Goal: Task Accomplishment & Management: Manage account settings

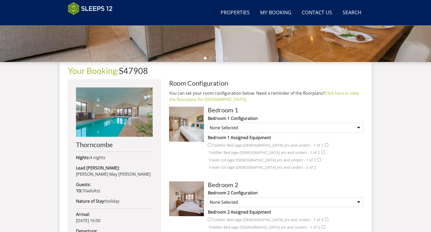
scroll to position [166, 0]
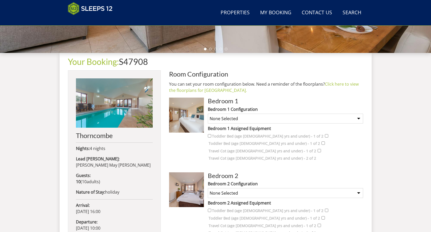
click at [272, 117] on select "None Selected Twin Room Super King Room" at bounding box center [285, 119] width 155 height 10
select select "146"
click at [208, 114] on select "None Selected Twin Room Super King Room" at bounding box center [285, 119] width 155 height 10
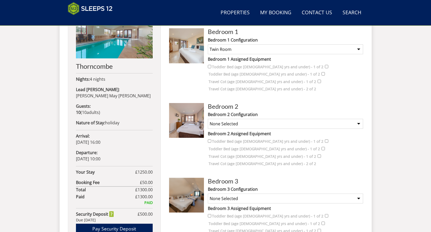
scroll to position [244, 0]
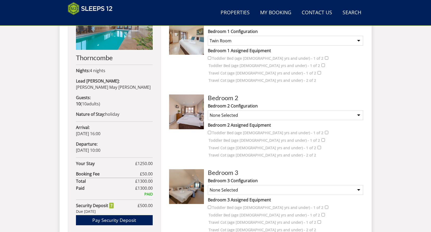
click at [230, 111] on select "None Selected Twin Room Super King Room" at bounding box center [285, 116] width 155 height 10
select select "148"
click at [208, 111] on select "None Selected Twin Room Super King Room" at bounding box center [285, 116] width 155 height 10
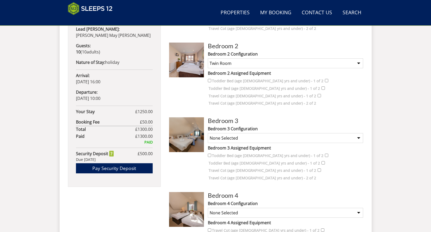
scroll to position [322, 0]
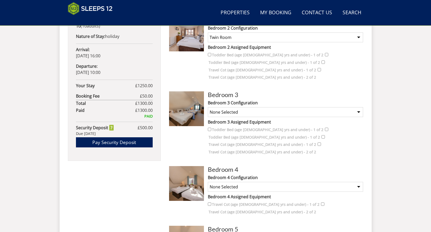
click at [231, 107] on select "None Selected 2 x Super King Beds 1 x Super King Bed and 2 x Singles 4 x Single…" at bounding box center [285, 112] width 155 height 10
select select "151"
click at [208, 107] on select "None Selected 2 x Super King Beds 1 x Super King Bed and 2 x Singles 4 x Single…" at bounding box center [285, 112] width 155 height 10
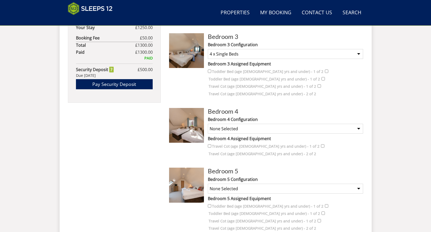
scroll to position [400, 0]
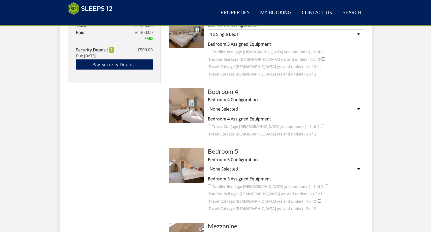
click at [241, 104] on select "None Selected Super King Room Twin Room" at bounding box center [285, 109] width 155 height 10
select select "154"
click at [208, 104] on select "None Selected Super King Room Twin Room" at bounding box center [285, 109] width 155 height 10
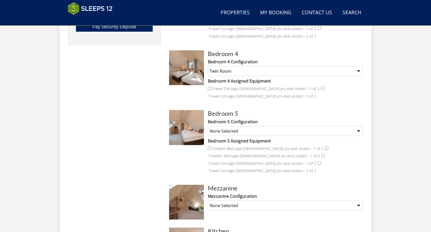
scroll to position [452, 0]
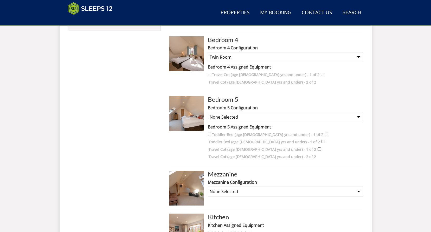
click at [242, 112] on select "None Selected Super King Room Twin Room" at bounding box center [285, 117] width 155 height 10
click at [238, 154] on label "Travel Cot (age [DEMOGRAPHIC_DATA] yrs and under) - 2 of 2" at bounding box center [262, 157] width 107 height 6
click at [318, 148] on input "Travel Cot (age [DEMOGRAPHIC_DATA] yrs and under) - 2 of 2" at bounding box center [319, 149] width 3 height 3
click at [321, 148] on input "Travel Cot (age [DEMOGRAPHIC_DATA] yrs and under) - 2 of 2" at bounding box center [319, 149] width 3 height 3
checkbox input "false"
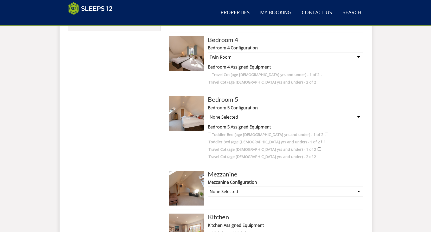
click at [281, 112] on select "None Selected Super King Room Twin Room" at bounding box center [285, 117] width 155 height 10
select select "156"
click at [208, 112] on select "None Selected Super King Room Twin Room" at bounding box center [285, 117] width 155 height 10
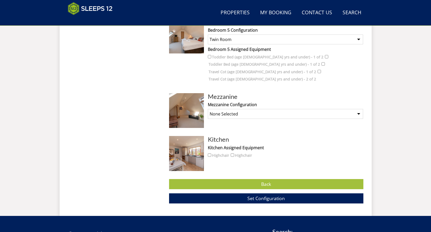
scroll to position [530, 0]
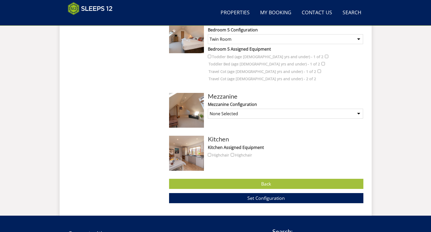
click at [245, 109] on select "None Selected Sofa Bed for 1 Guest - (Payment may be required)" at bounding box center [285, 114] width 155 height 10
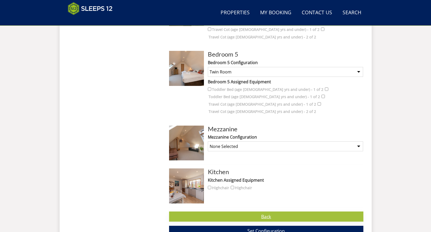
scroll to position [504, 0]
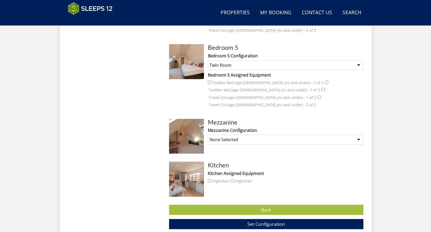
click at [249, 221] on span "Set Configuration" at bounding box center [265, 224] width 37 height 6
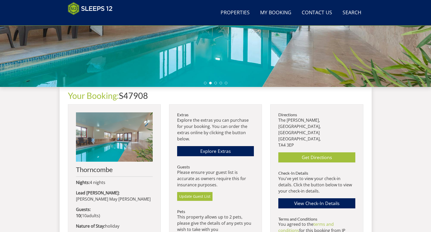
scroll to position [141, 0]
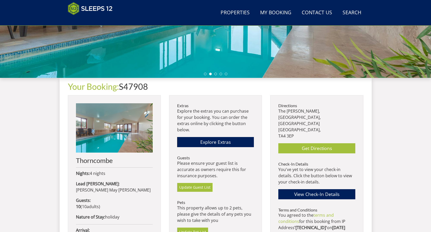
click at [313, 111] on p "The [PERSON_NAME], [STREET_ADDRESS]" at bounding box center [316, 123] width 77 height 31
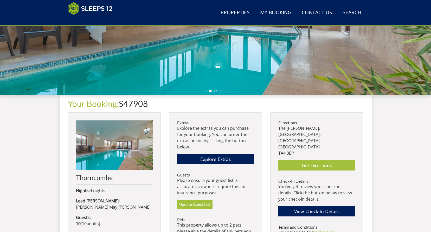
scroll to position [115, 0]
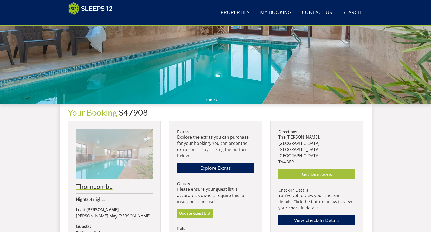
click at [134, 144] on img at bounding box center [114, 154] width 77 height 49
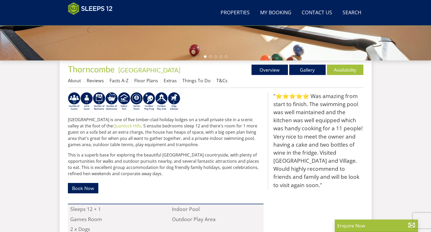
scroll to position [161, 0]
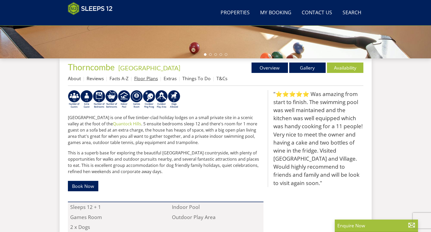
click at [147, 78] on link "Floor Plans" at bounding box center [146, 78] width 24 height 6
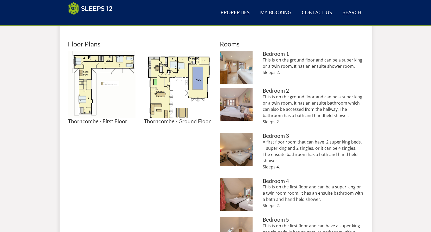
scroll to position [221, 0]
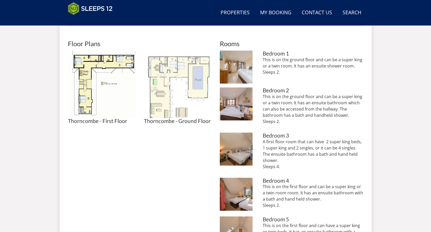
click at [172, 72] on img at bounding box center [178, 85] width 68 height 68
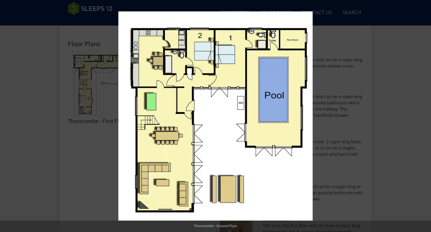
drag, startPoint x: 261, startPoint y: 44, endPoint x: 224, endPoint y: 119, distance: 83.9
click at [224, 119] on img at bounding box center [215, 116] width 194 height 210
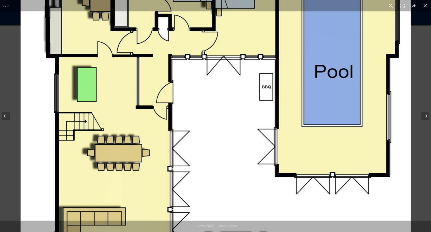
click at [234, 109] on img at bounding box center [216, 113] width 390 height 421
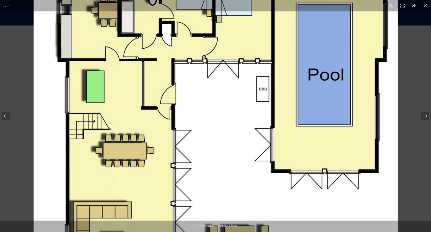
click at [234, 109] on img at bounding box center [216, 113] width 364 height 393
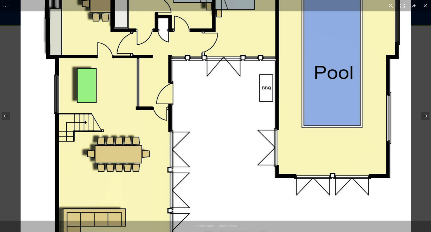
click at [234, 109] on img at bounding box center [216, 114] width 390 height 421
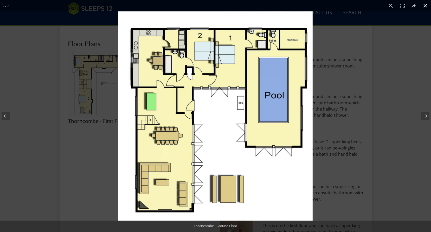
click at [343, 43] on div at bounding box center [333, 127] width 431 height 232
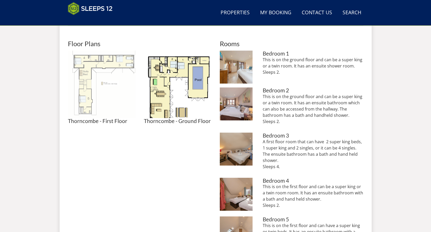
click at [95, 88] on img at bounding box center [102, 85] width 68 height 68
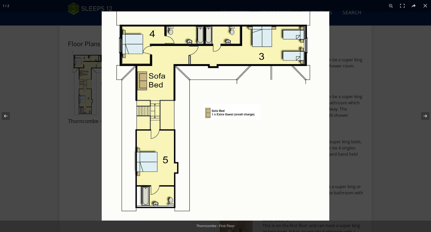
click at [266, 98] on img at bounding box center [216, 116] width 228 height 210
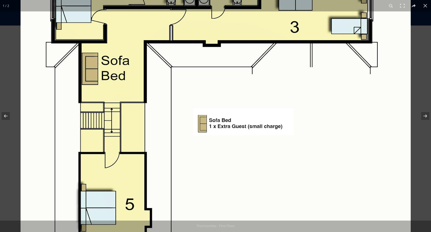
click at [266, 98] on img at bounding box center [216, 129] width 390 height 359
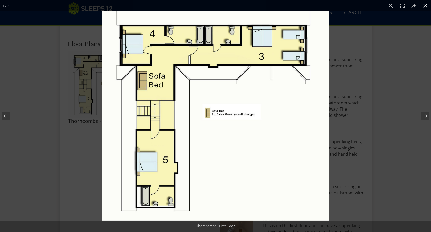
click at [50, 121] on div at bounding box center [215, 116] width 431 height 232
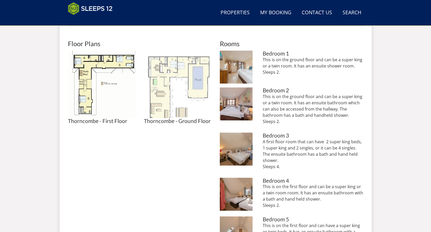
click at [159, 90] on img at bounding box center [178, 85] width 68 height 68
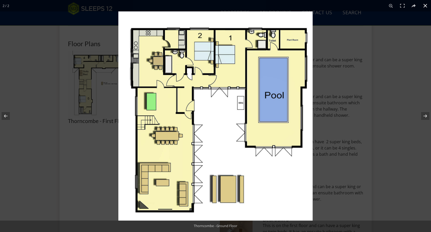
click at [352, 11] on div "2 / 2" at bounding box center [215, 5] width 431 height 11
